Goal: Find specific page/section: Find specific page/section

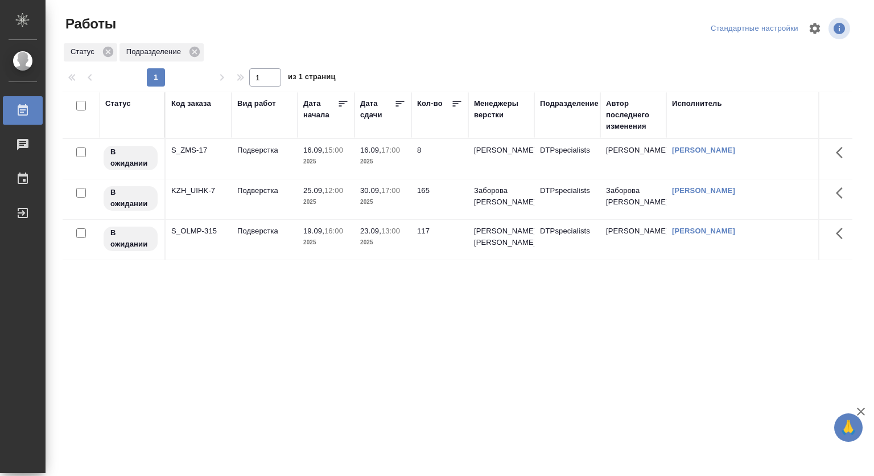
click at [571, 112] on div "Подразделение" at bounding box center [567, 115] width 55 height 34
click at [558, 107] on div "Подразделение" at bounding box center [569, 103] width 59 height 11
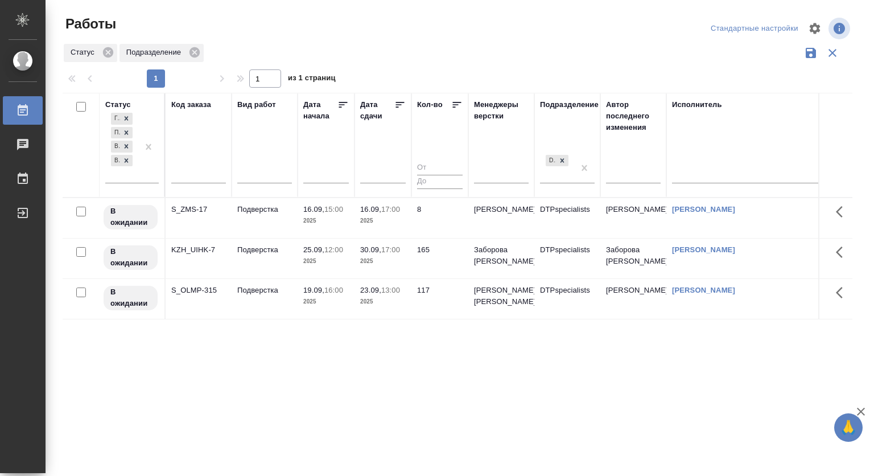
click at [556, 183] on div "DTPspecialists" at bounding box center [567, 172] width 55 height 39
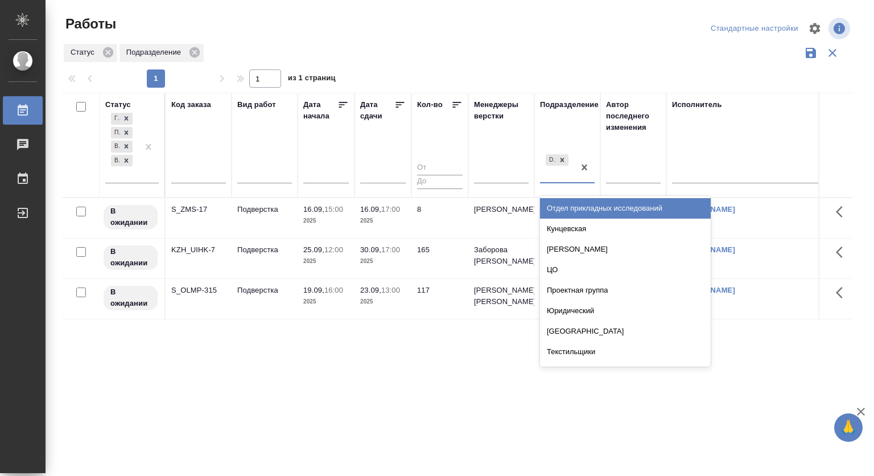
click at [555, 182] on div "DTPspecialists" at bounding box center [557, 167] width 34 height 31
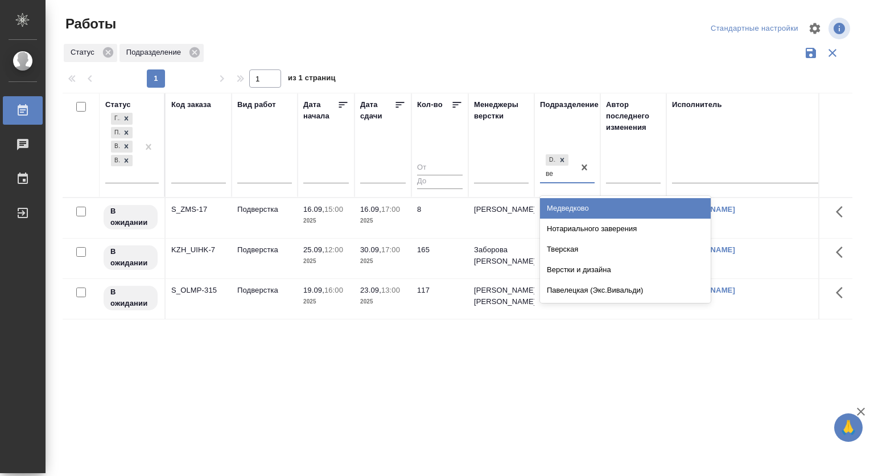
type input "вер"
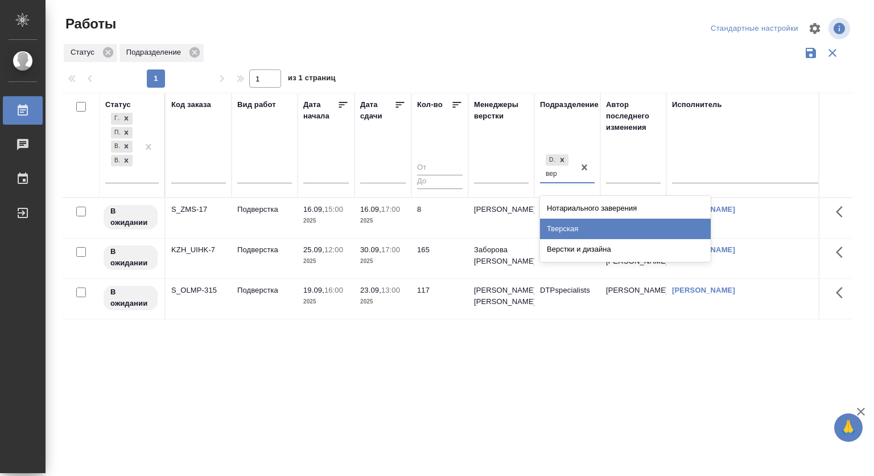
click at [569, 246] on div "Верстки и дизайна" at bounding box center [625, 249] width 171 height 20
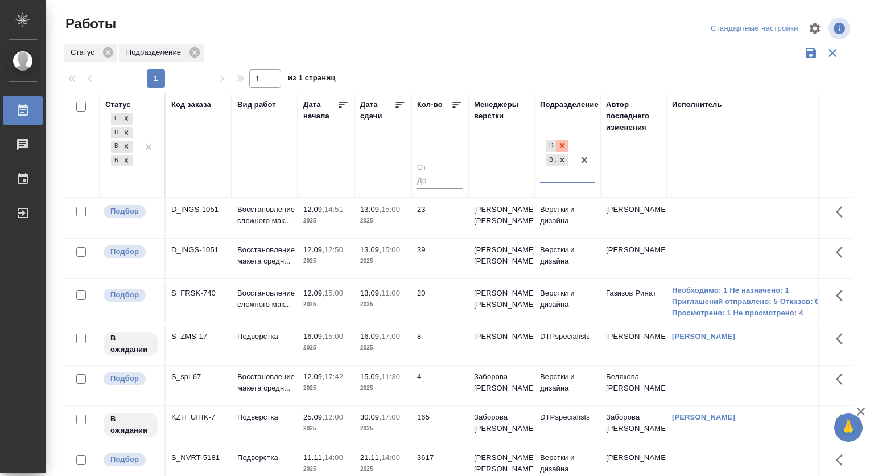
click at [564, 146] on icon at bounding box center [562, 146] width 8 height 8
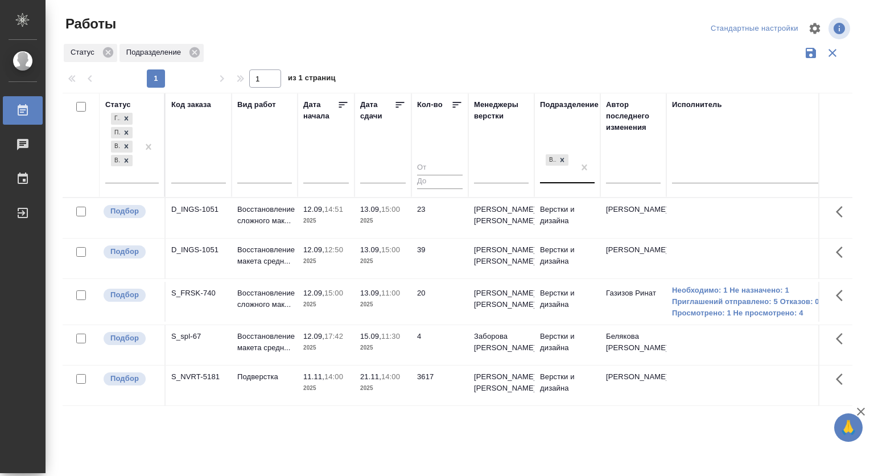
click at [373, 218] on p "2025" at bounding box center [383, 220] width 46 height 11
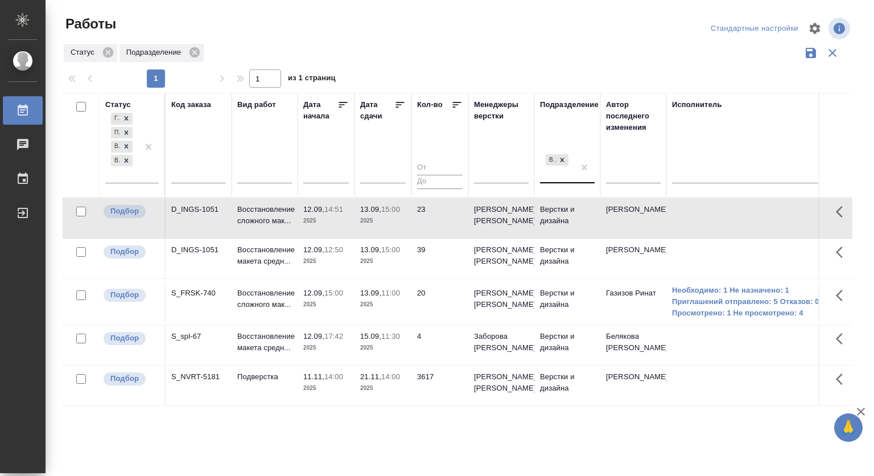
click at [373, 218] on p "2025" at bounding box center [383, 220] width 46 height 11
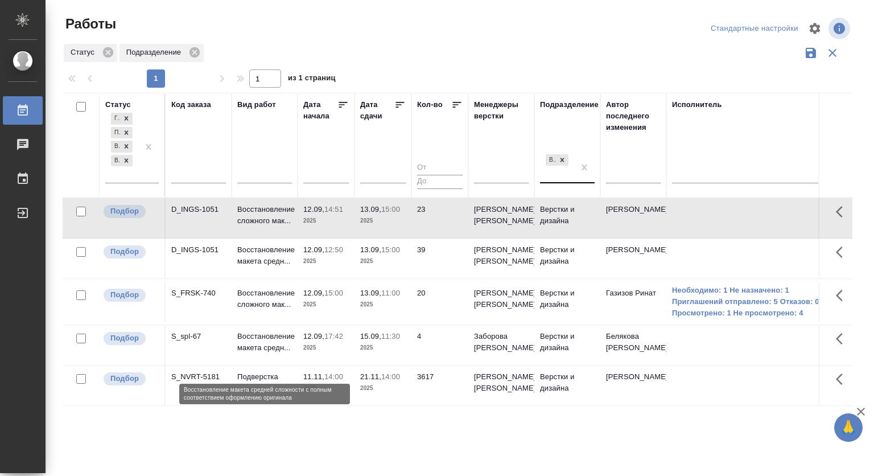
click at [266, 353] on p "Восстановление макета средн..." at bounding box center [264, 342] width 55 height 23
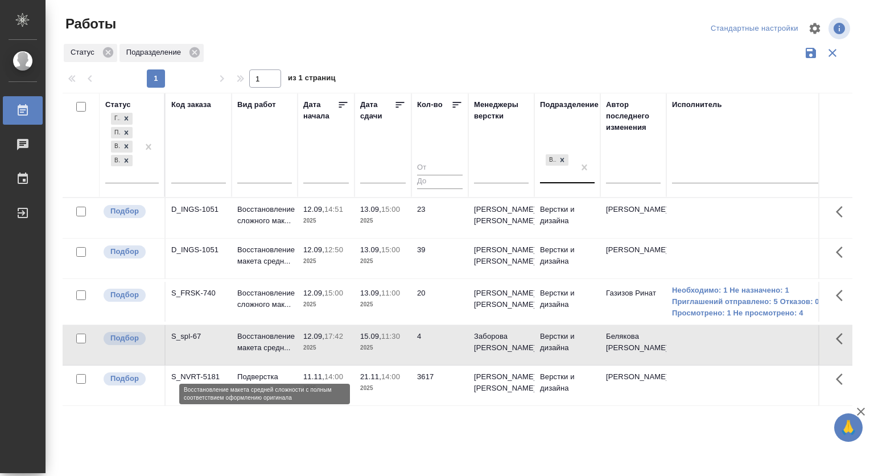
click at [255, 352] on p "Восстановление макета средн..." at bounding box center [264, 342] width 55 height 23
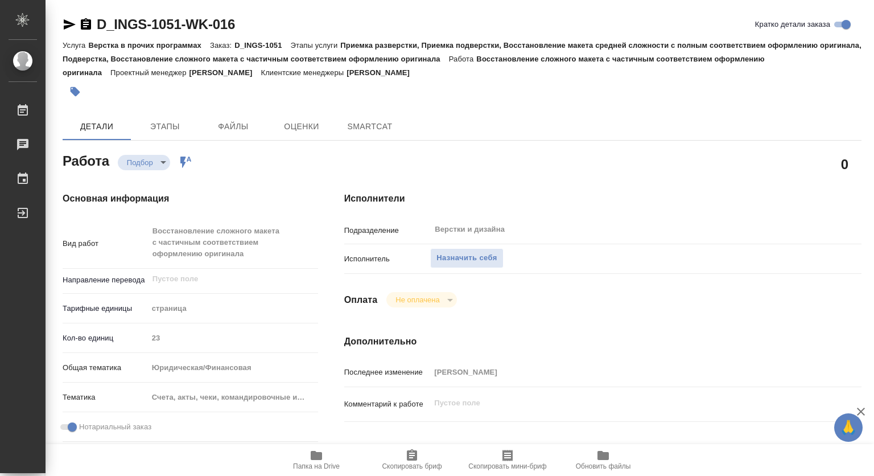
type textarea "x"
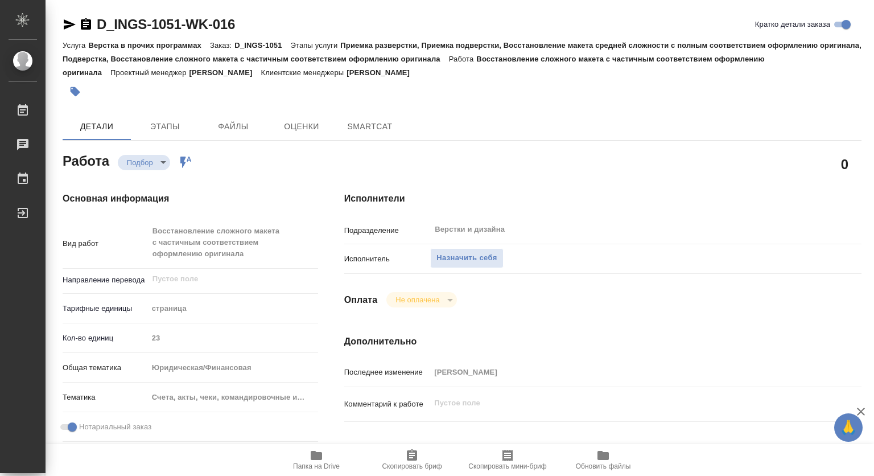
type textarea "x"
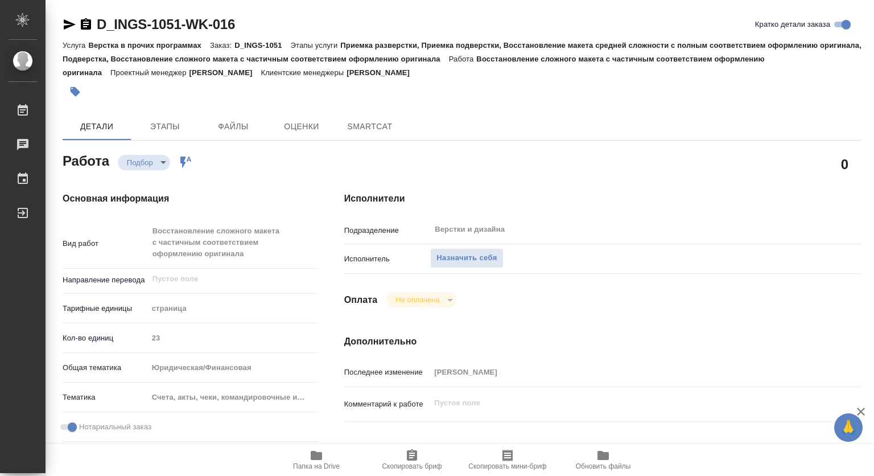
type textarea "x"
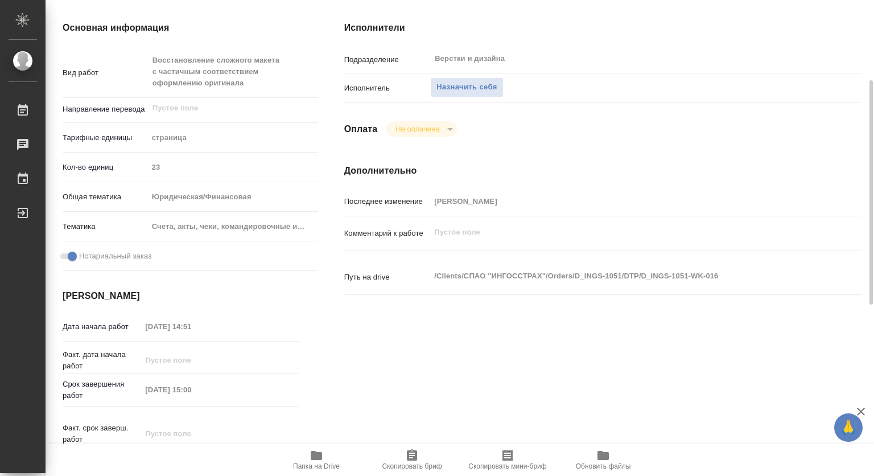
type textarea "x"
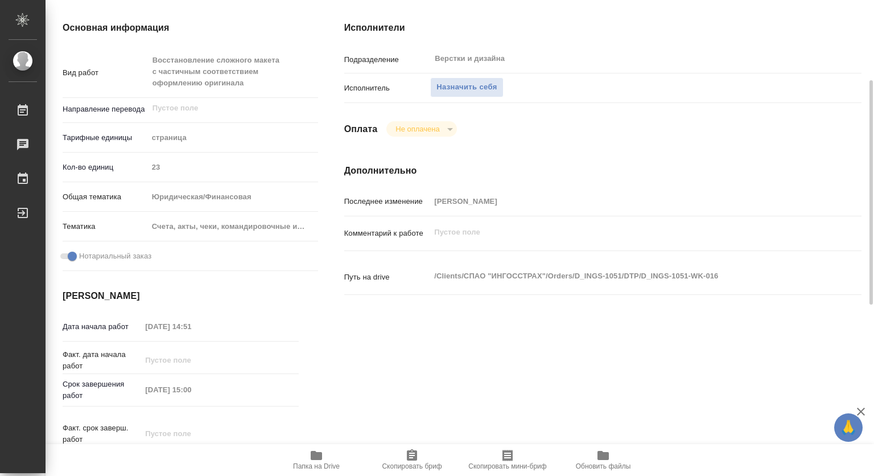
scroll to position [342, 0]
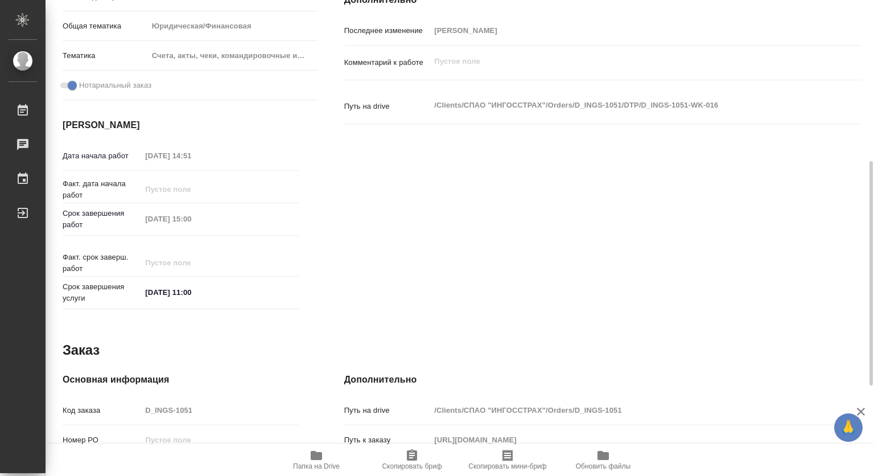
click at [307, 457] on span "Папка на Drive" at bounding box center [317, 460] width 82 height 22
type textarea "x"
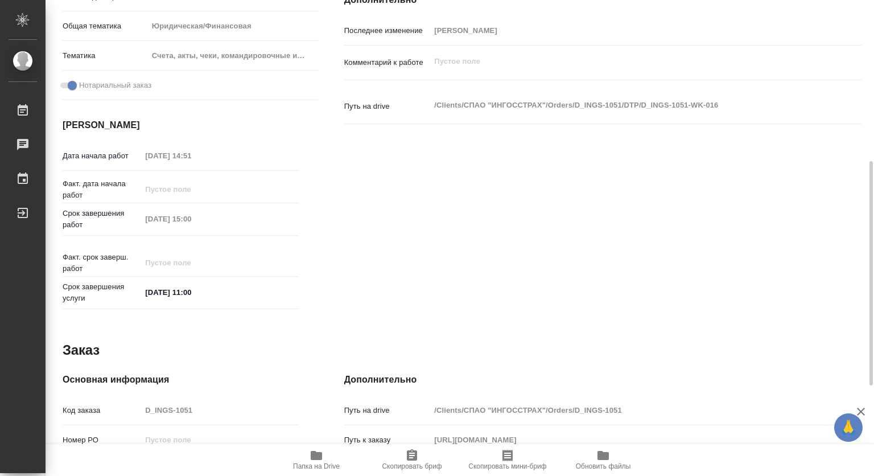
type textarea "x"
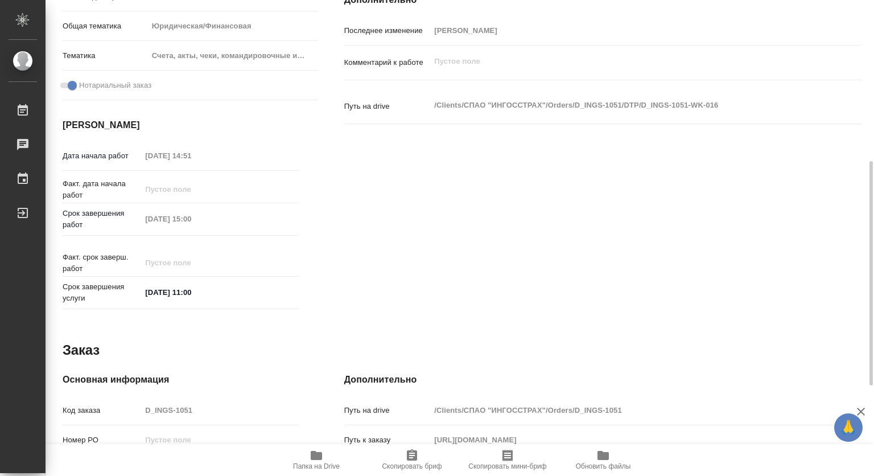
type textarea "x"
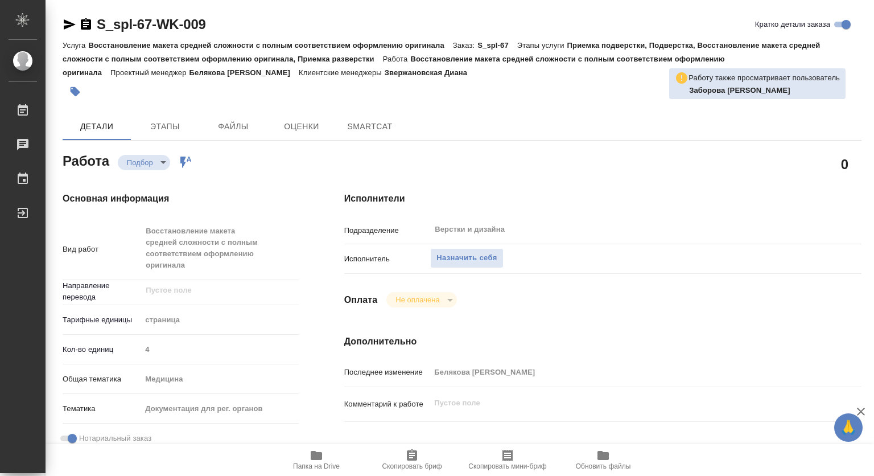
type textarea "x"
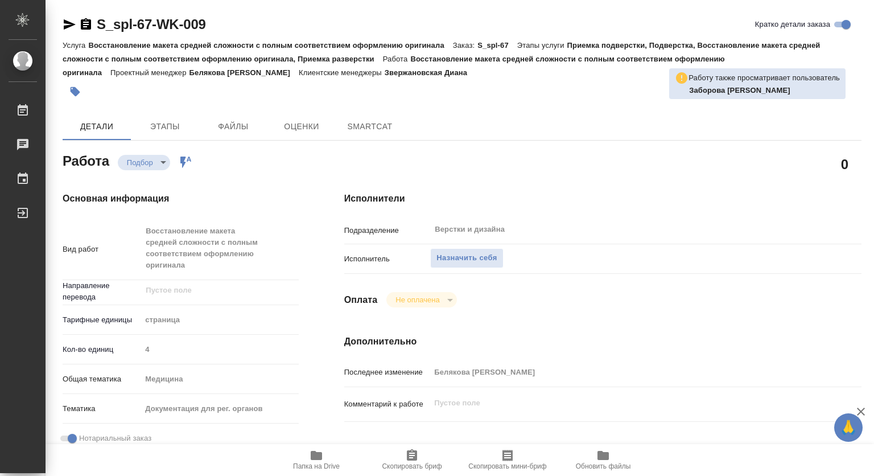
type textarea "x"
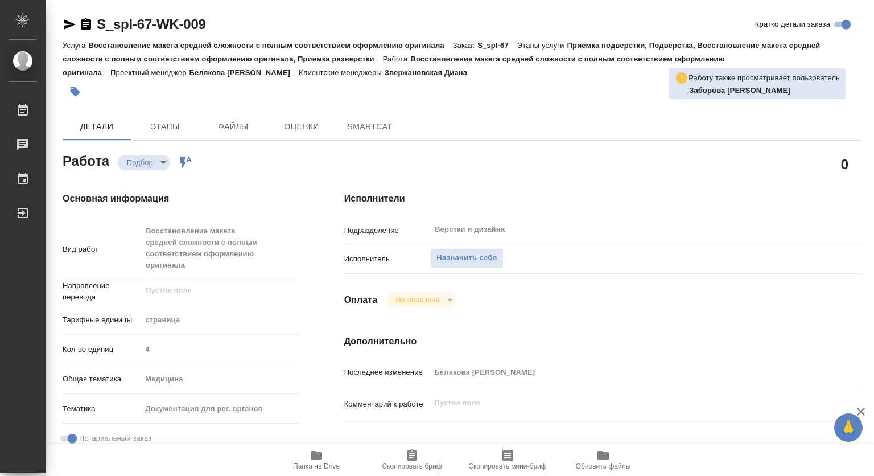
type textarea "x"
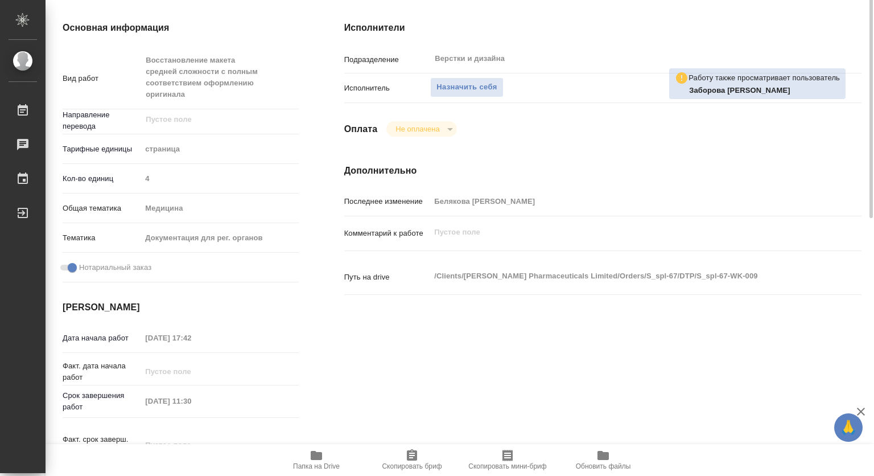
type textarea "x"
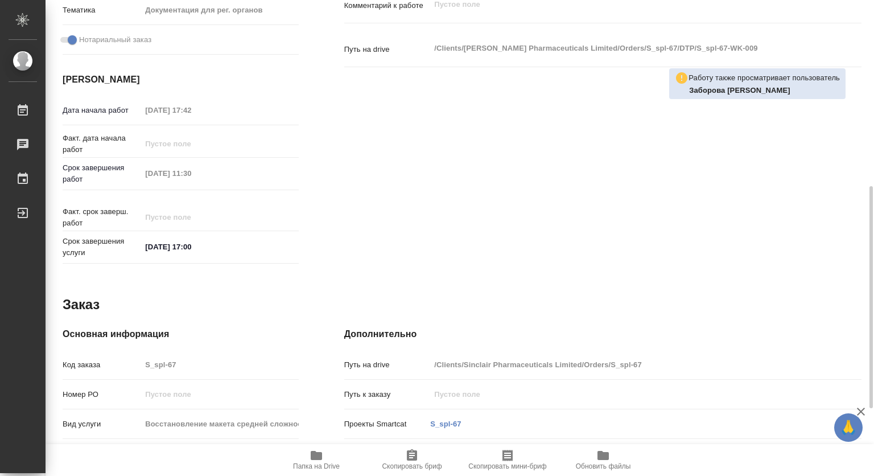
type textarea "x"
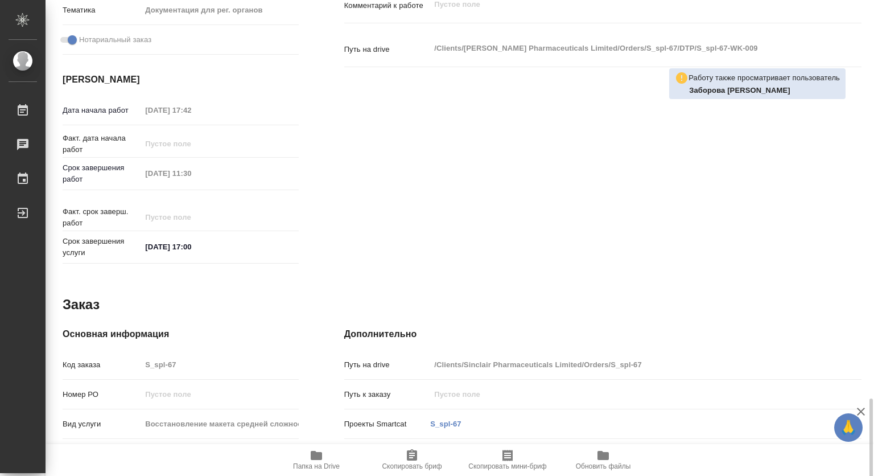
scroll to position [543, 0]
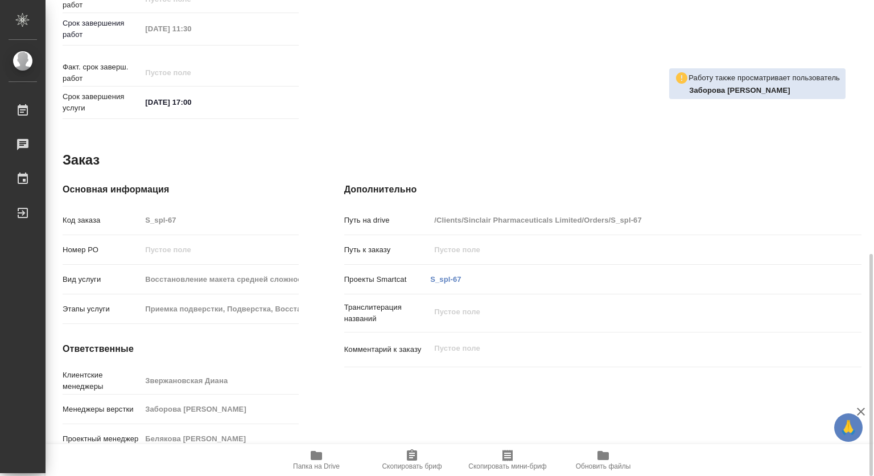
click at [314, 459] on icon "button" at bounding box center [316, 455] width 11 height 9
type textarea "x"
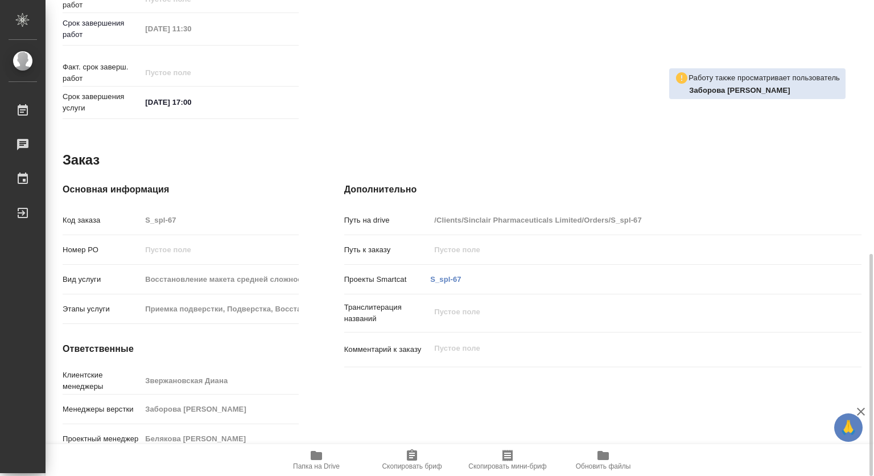
type textarea "x"
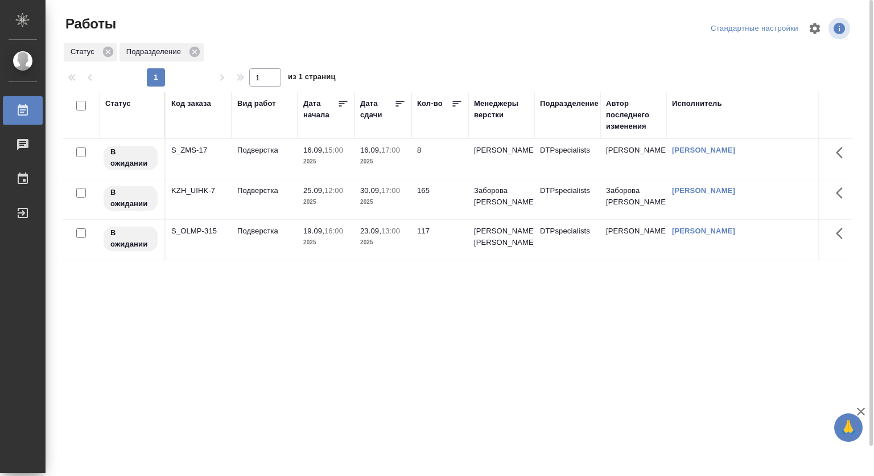
click at [579, 98] on div "Подразделение" at bounding box center [569, 103] width 59 height 11
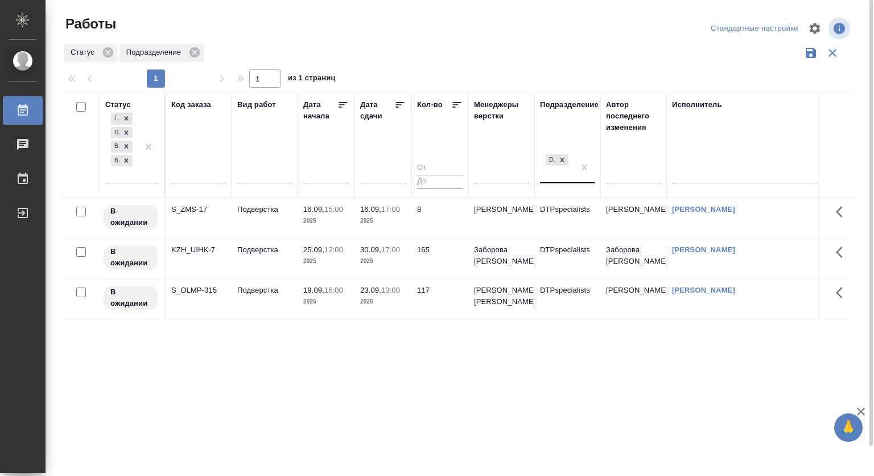
click at [561, 177] on div "DTPspecialists" at bounding box center [557, 167] width 34 height 31
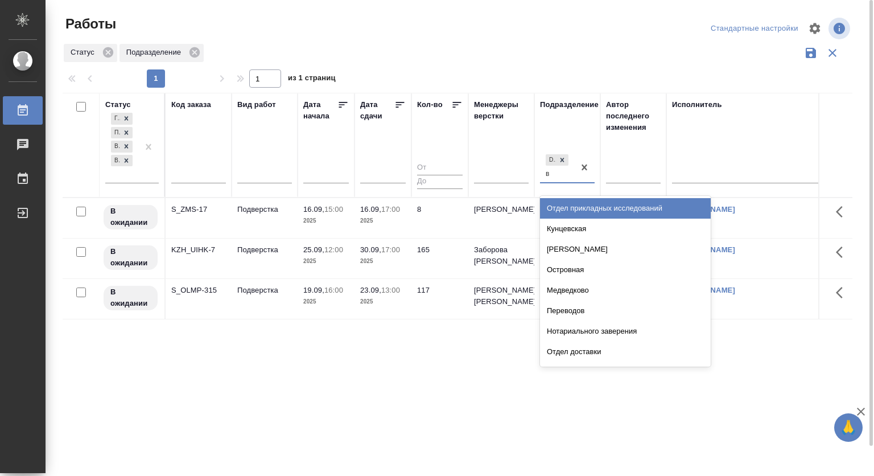
type input "ве"
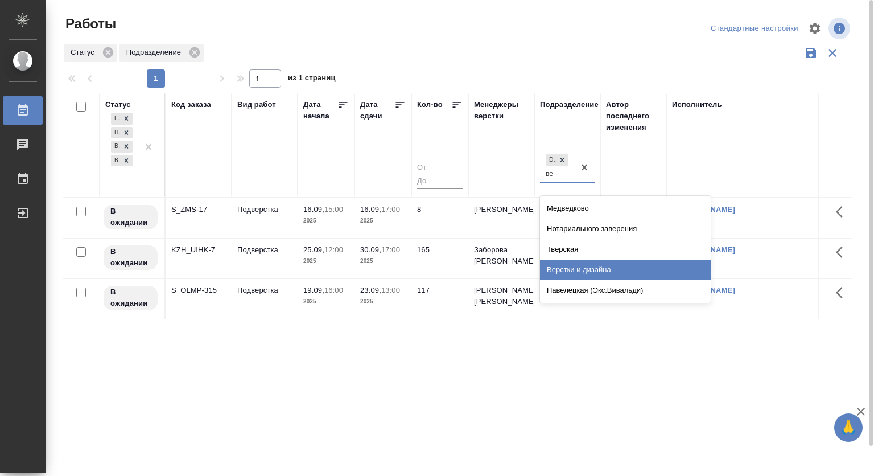
click at [578, 266] on div "Верстки и дизайна" at bounding box center [625, 270] width 171 height 20
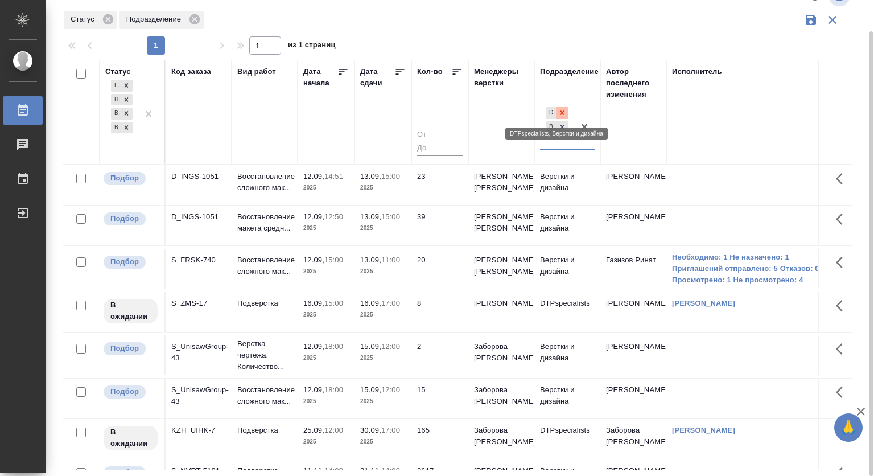
click at [562, 114] on icon at bounding box center [563, 113] width 4 height 4
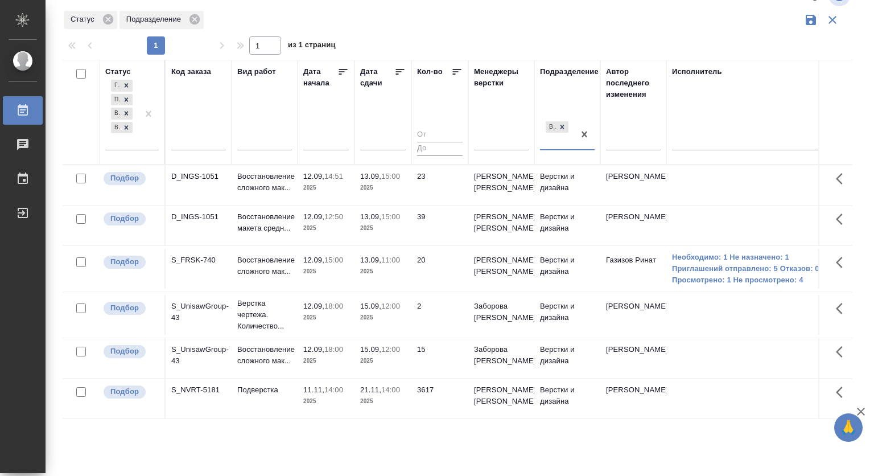
click at [187, 143] on input "text" at bounding box center [198, 143] width 55 height 14
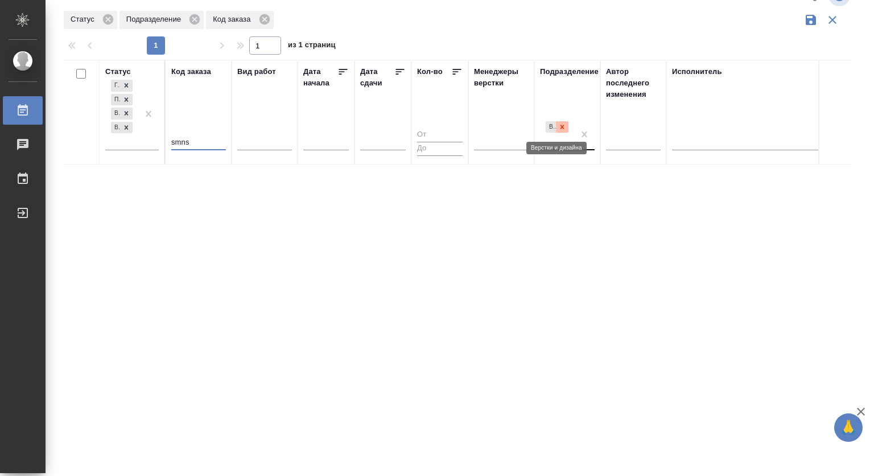
click at [566, 128] on icon at bounding box center [562, 127] width 8 height 8
type input "smns"
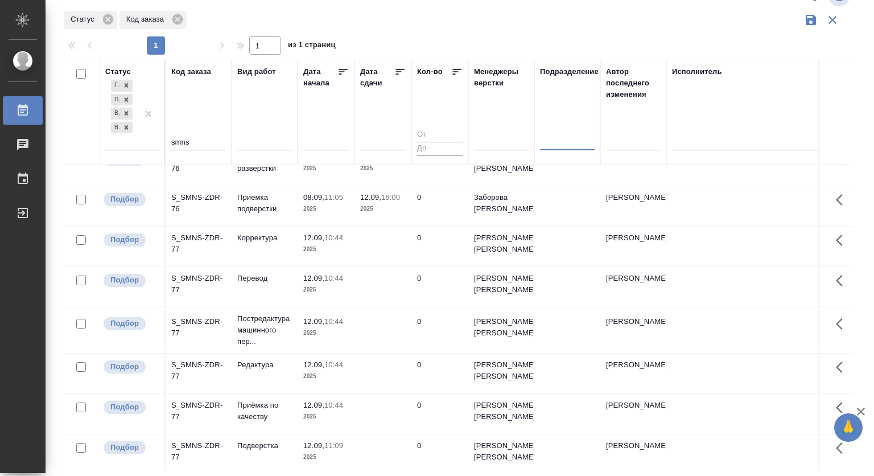
scroll to position [455, 0]
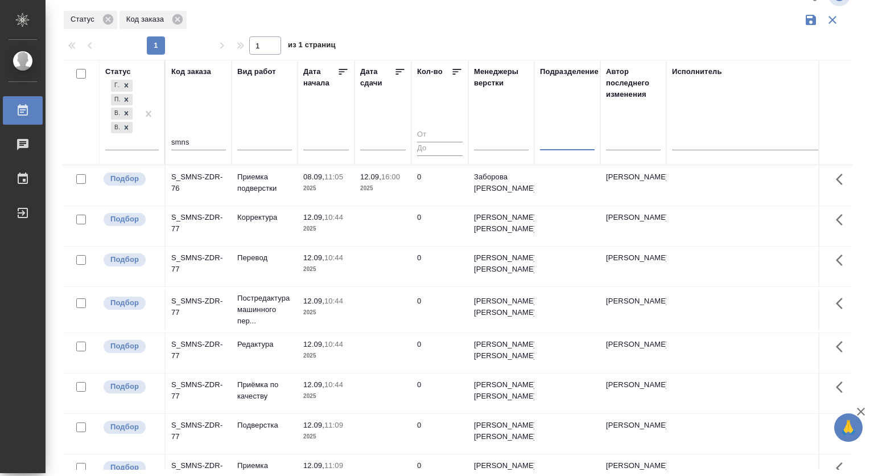
click at [193, 232] on div "S_SMNS-ZDR-77" at bounding box center [198, 223] width 55 height 23
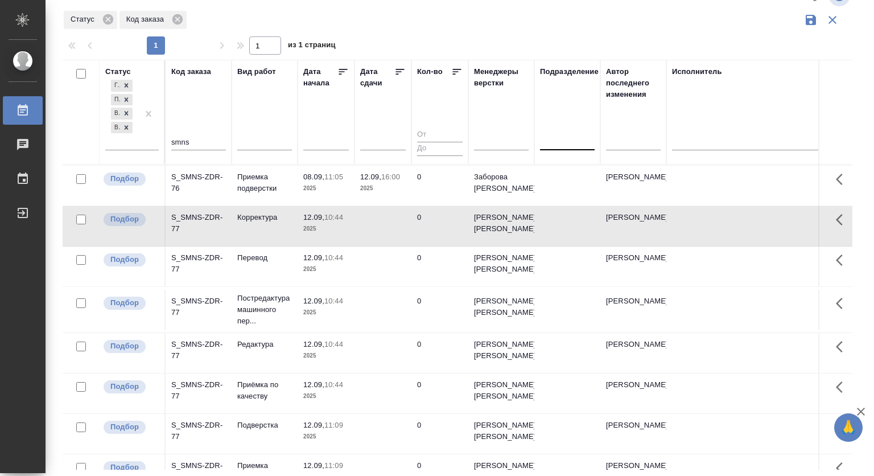
click at [193, 232] on div "S_SMNS-ZDR-77" at bounding box center [198, 223] width 55 height 23
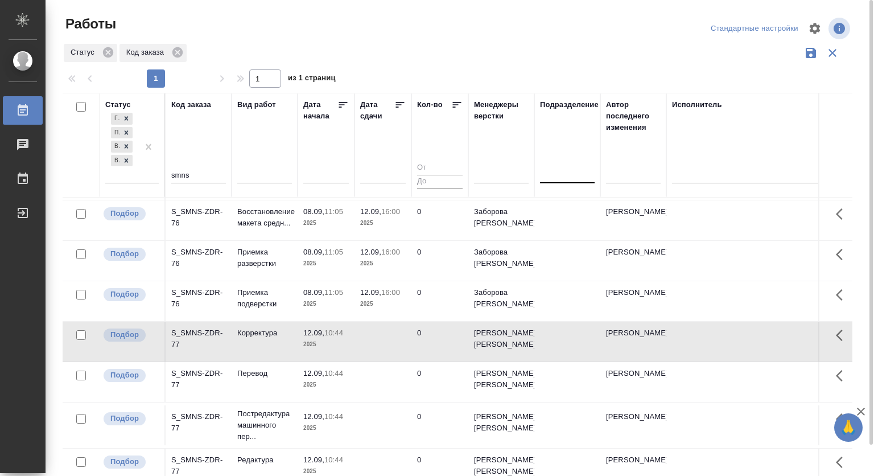
scroll to position [342, 0]
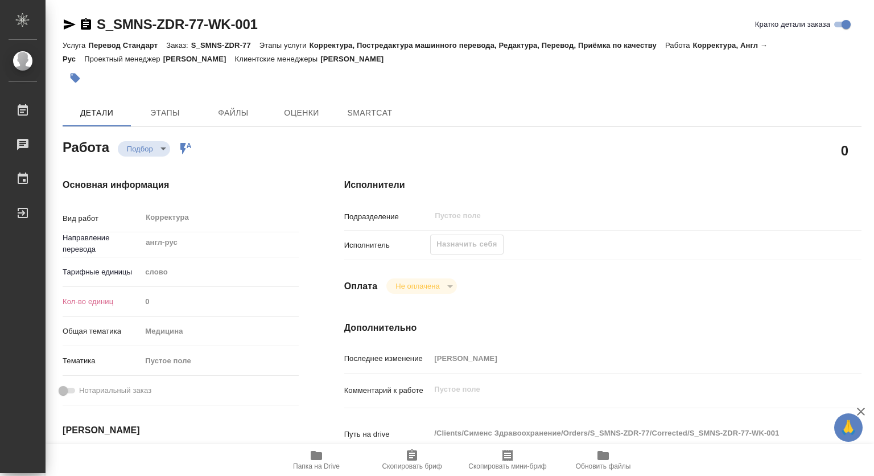
type textarea "x"
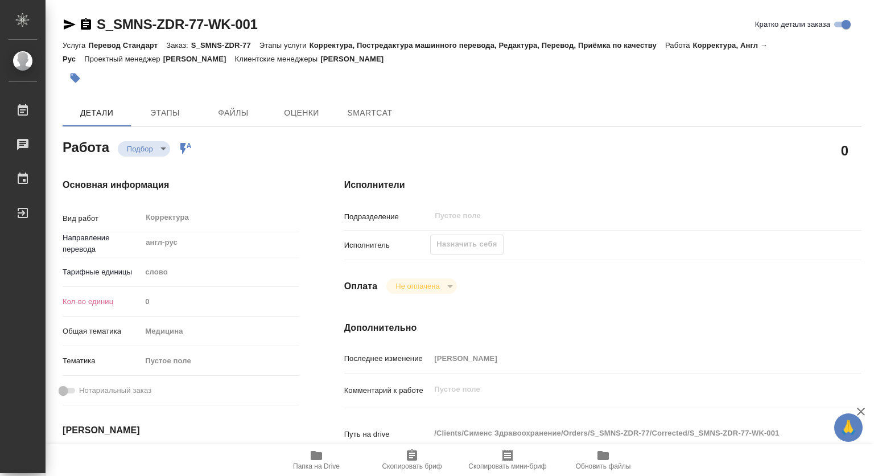
type textarea "x"
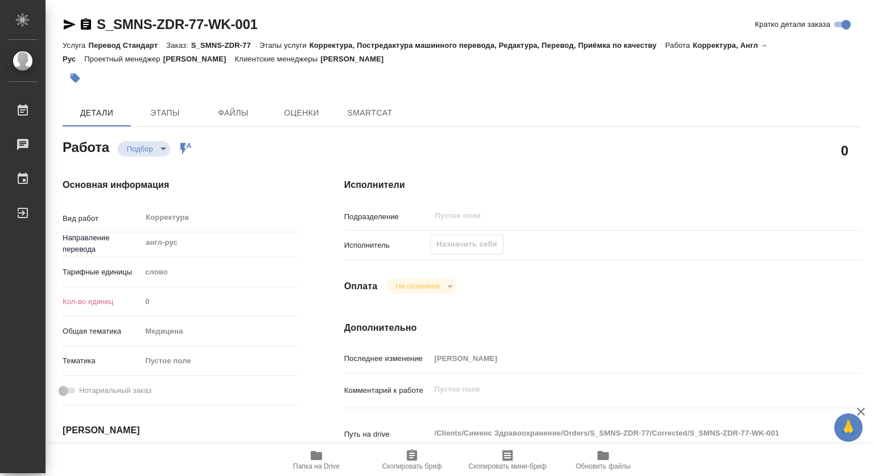
type textarea "x"
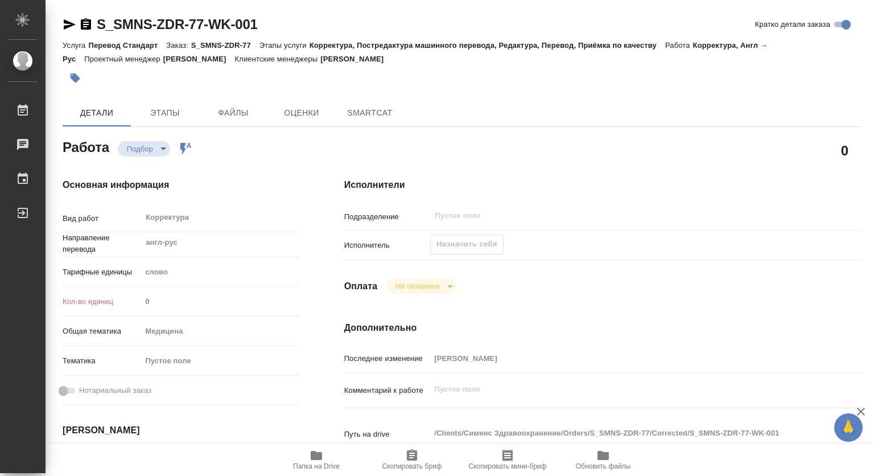
type textarea "x"
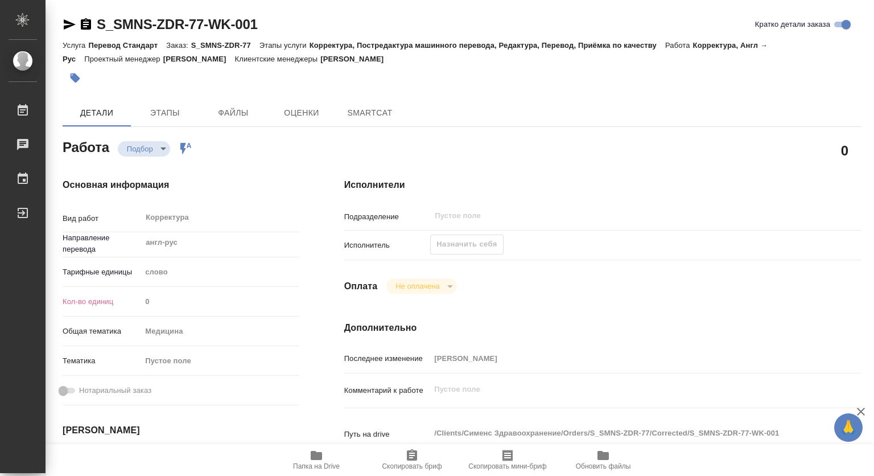
type textarea "x"
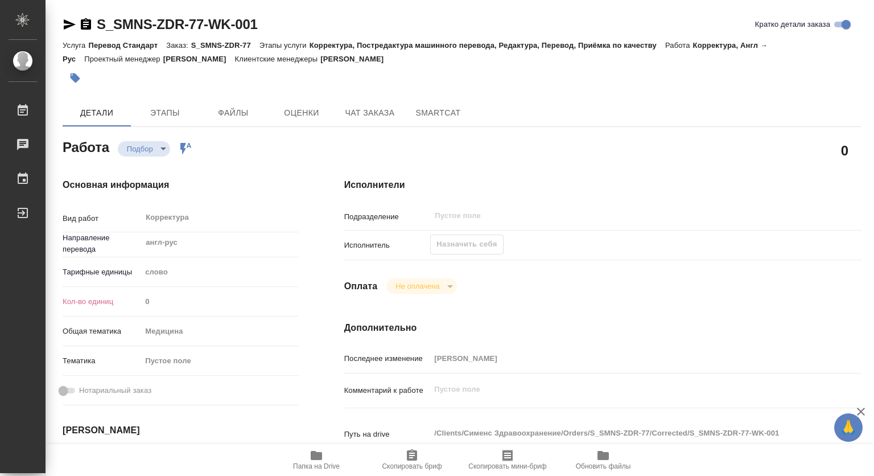
click at [311, 453] on icon "button" at bounding box center [316, 455] width 11 height 9
type textarea "x"
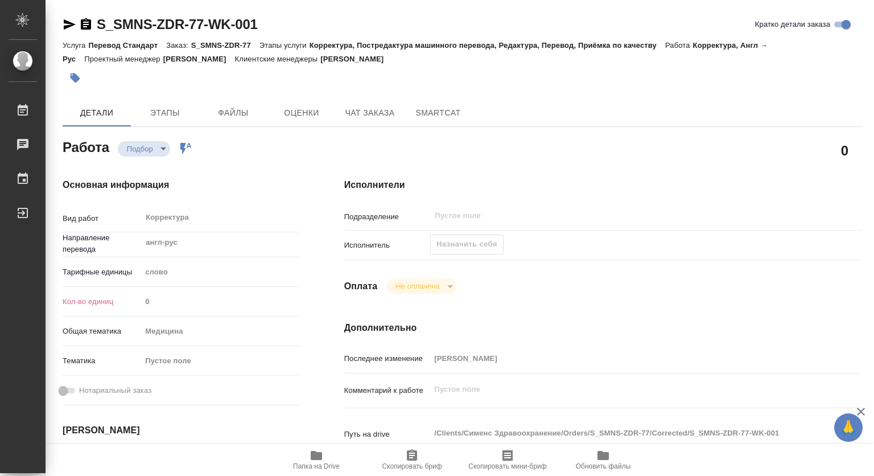
type textarea "x"
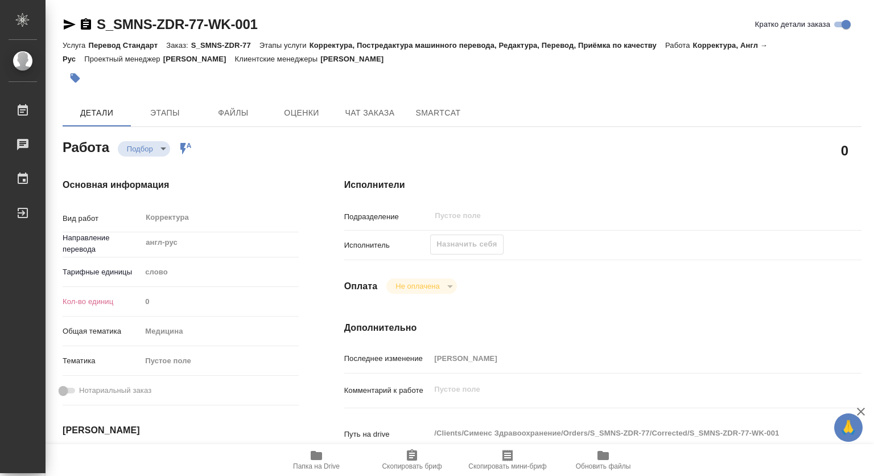
type textarea "x"
click at [353, 118] on span "Чат заказа" at bounding box center [370, 113] width 55 height 14
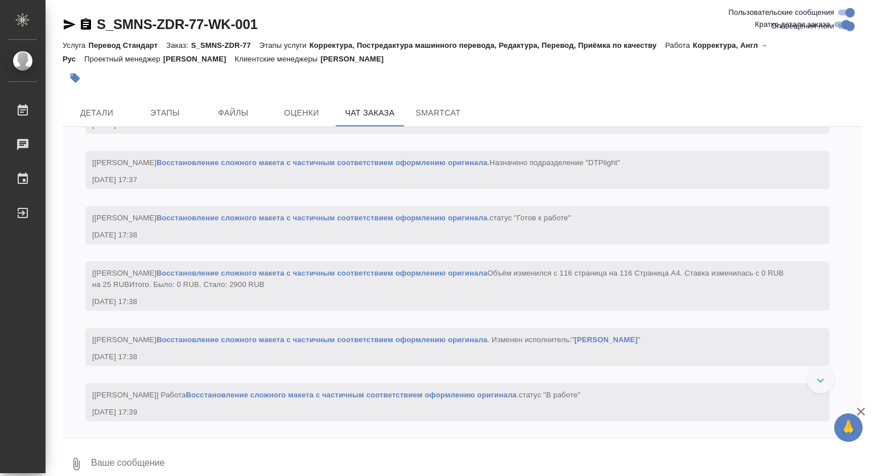
scroll to position [1758, 0]
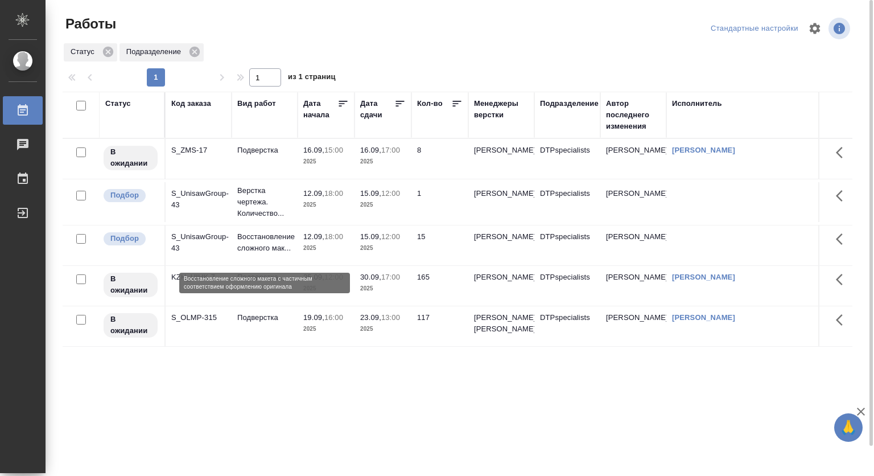
click at [258, 248] on p "Восстановление сложного мак..." at bounding box center [264, 242] width 55 height 23
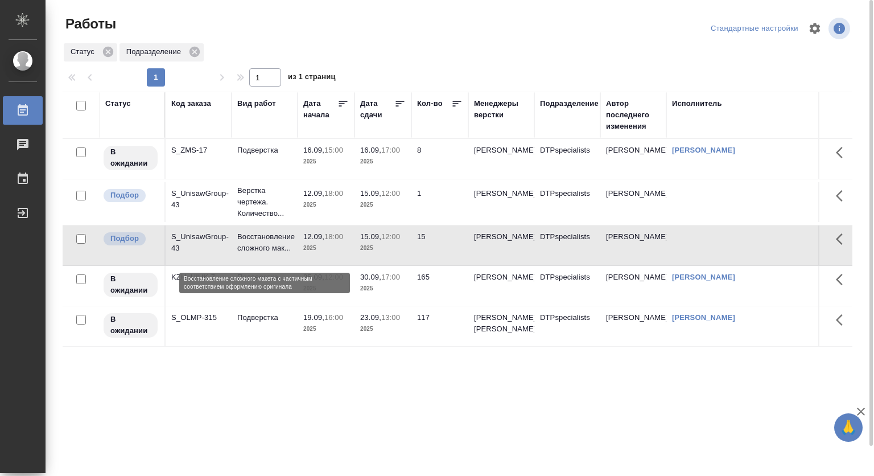
click at [253, 247] on p "Восстановление сложного мак..." at bounding box center [264, 242] width 55 height 23
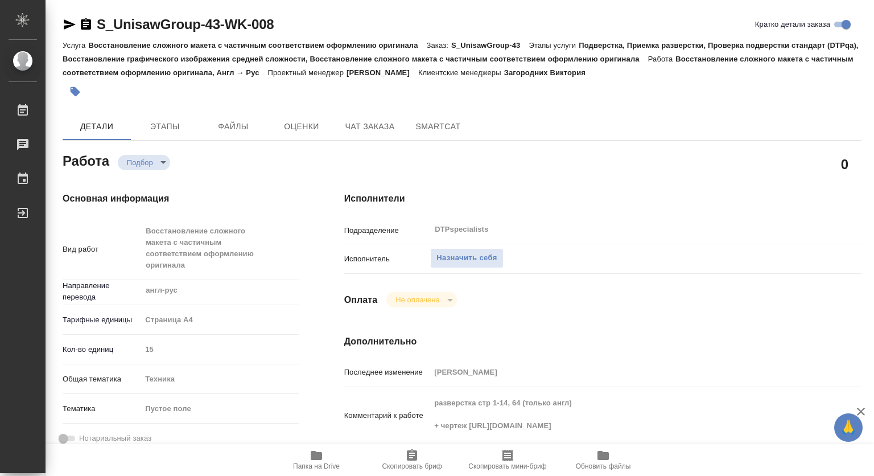
click at [307, 456] on span "Папка на Drive" at bounding box center [317, 460] width 82 height 22
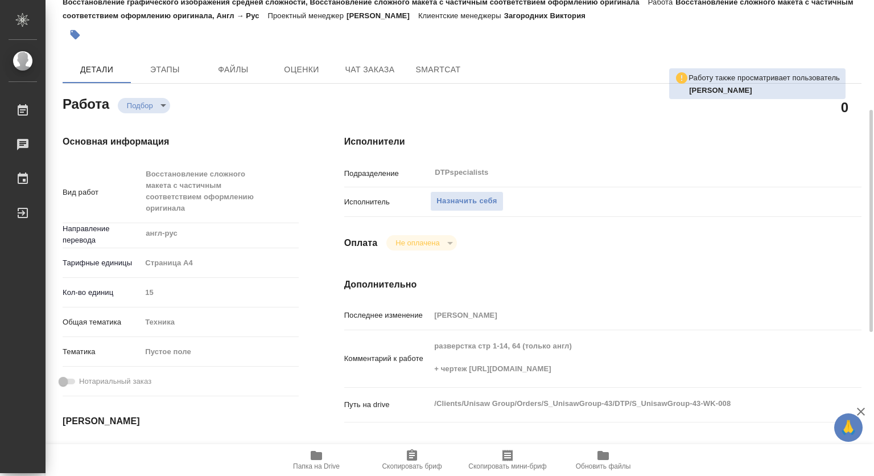
scroll to position [114, 0]
